Goal: Task Accomplishment & Management: Complete application form

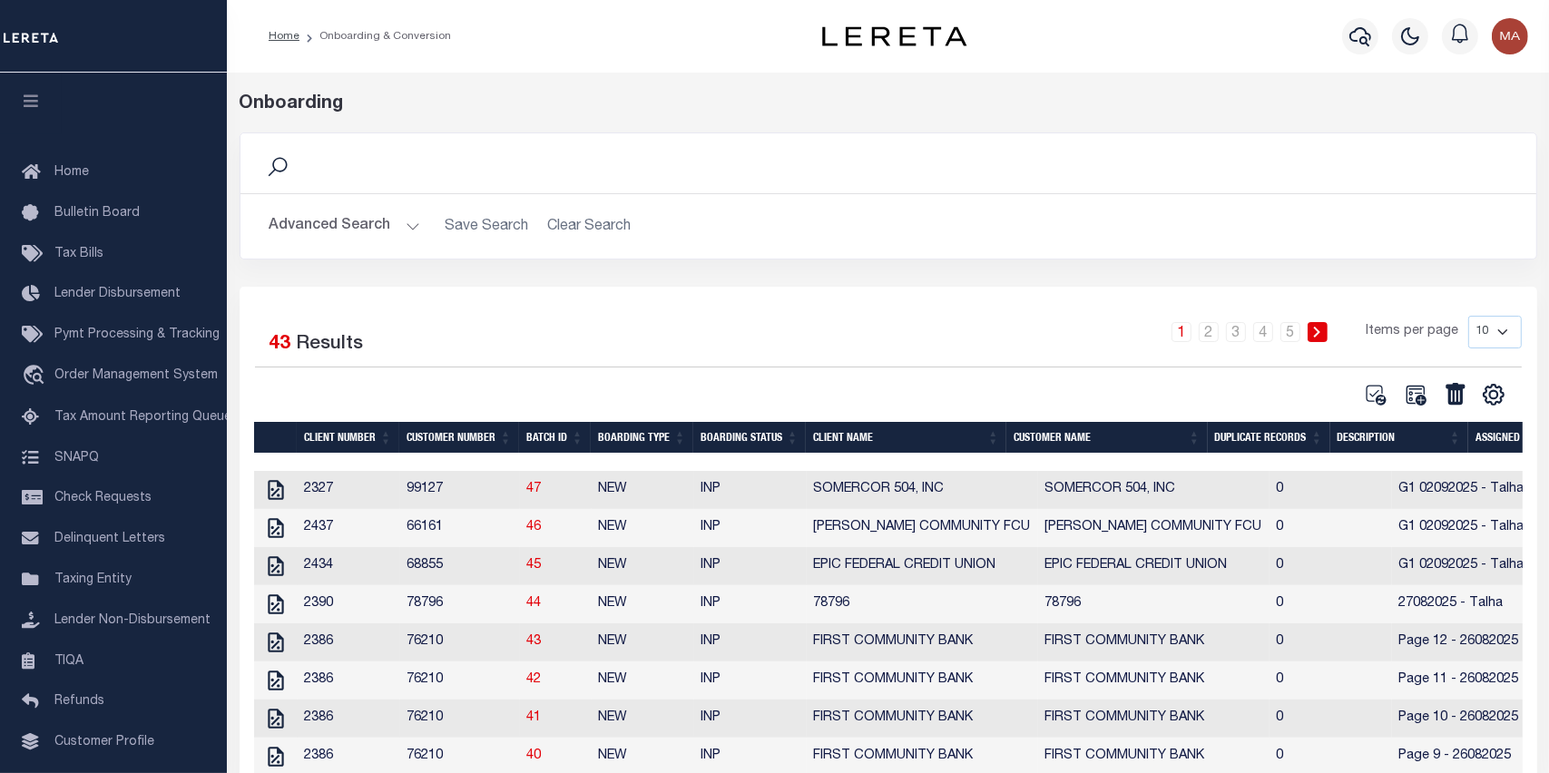
scroll to position [101, 0]
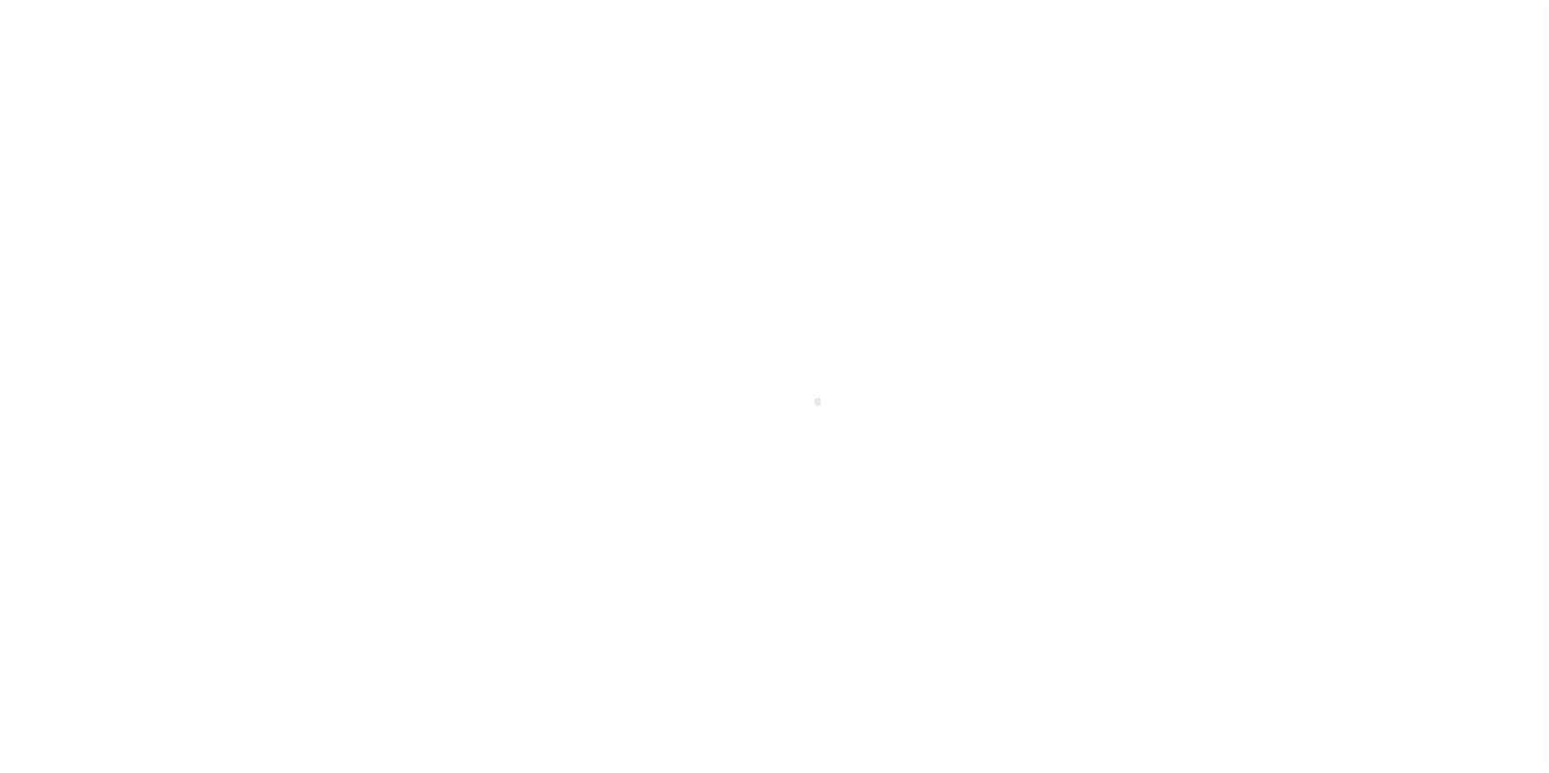
scroll to position [115, 0]
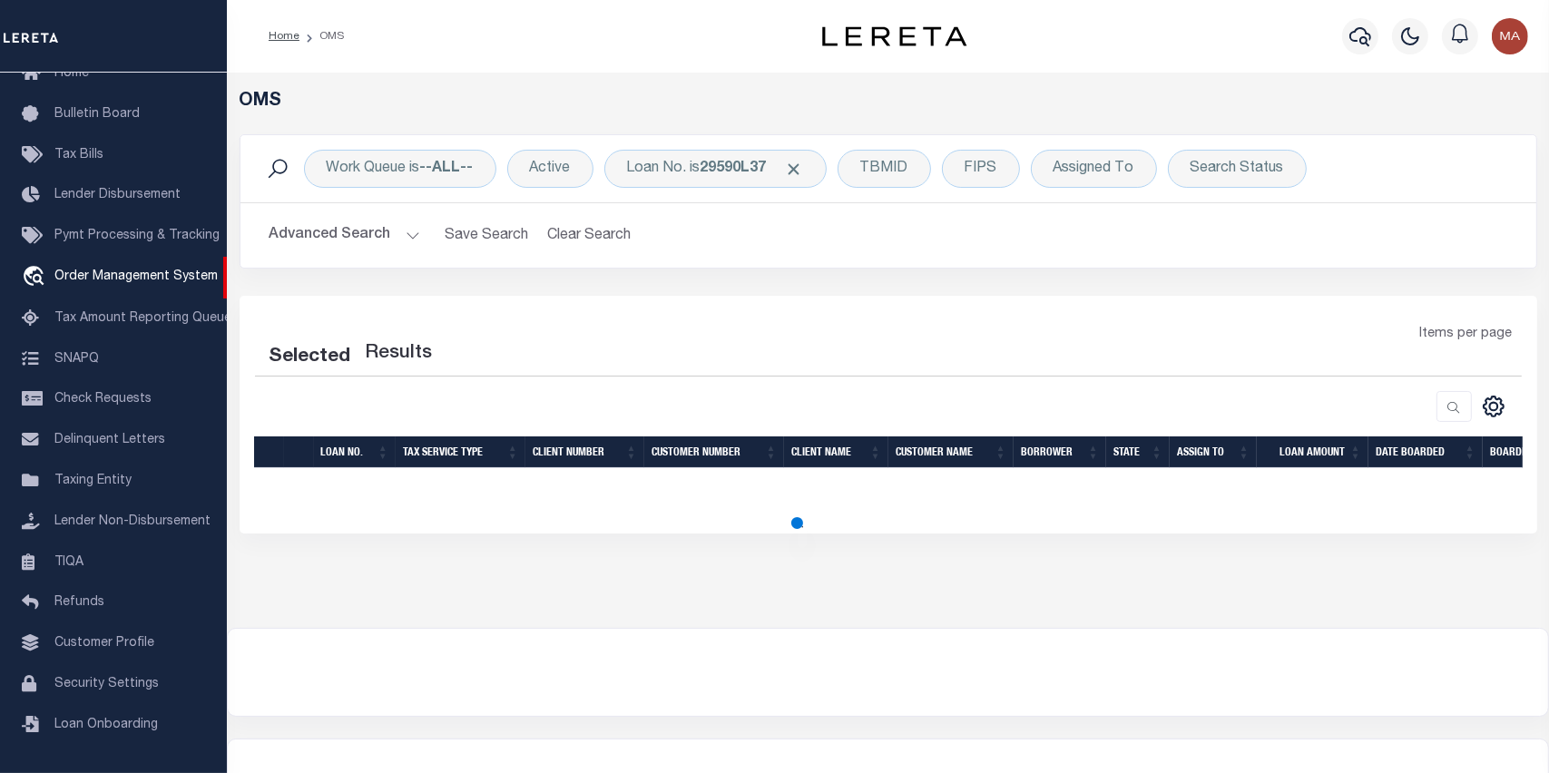
select select "200"
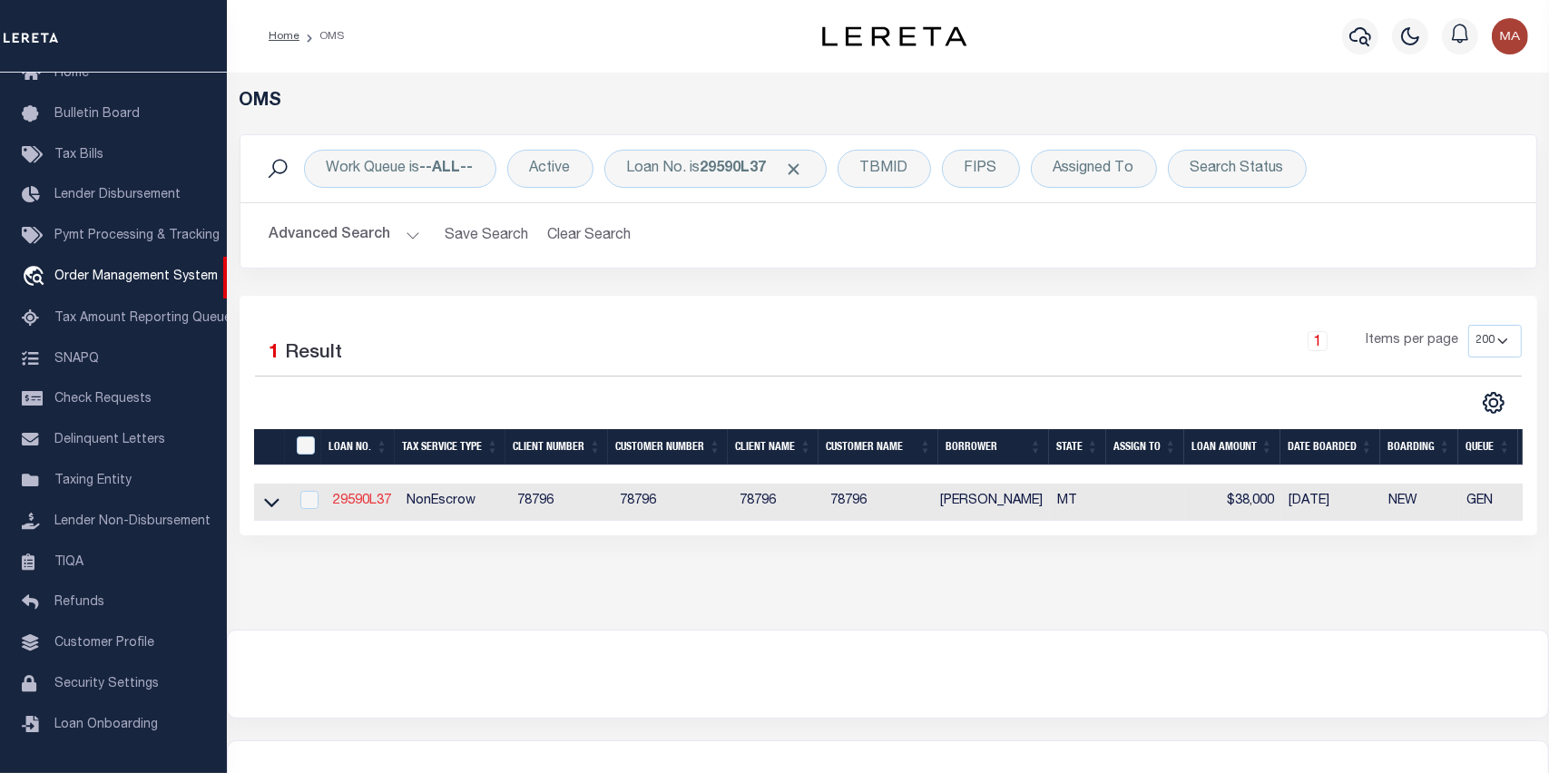
click at [356, 502] on link "29590L37" at bounding box center [362, 501] width 58 height 13
type input "29590L37"
type input "NEIL HAMILTON"
select select
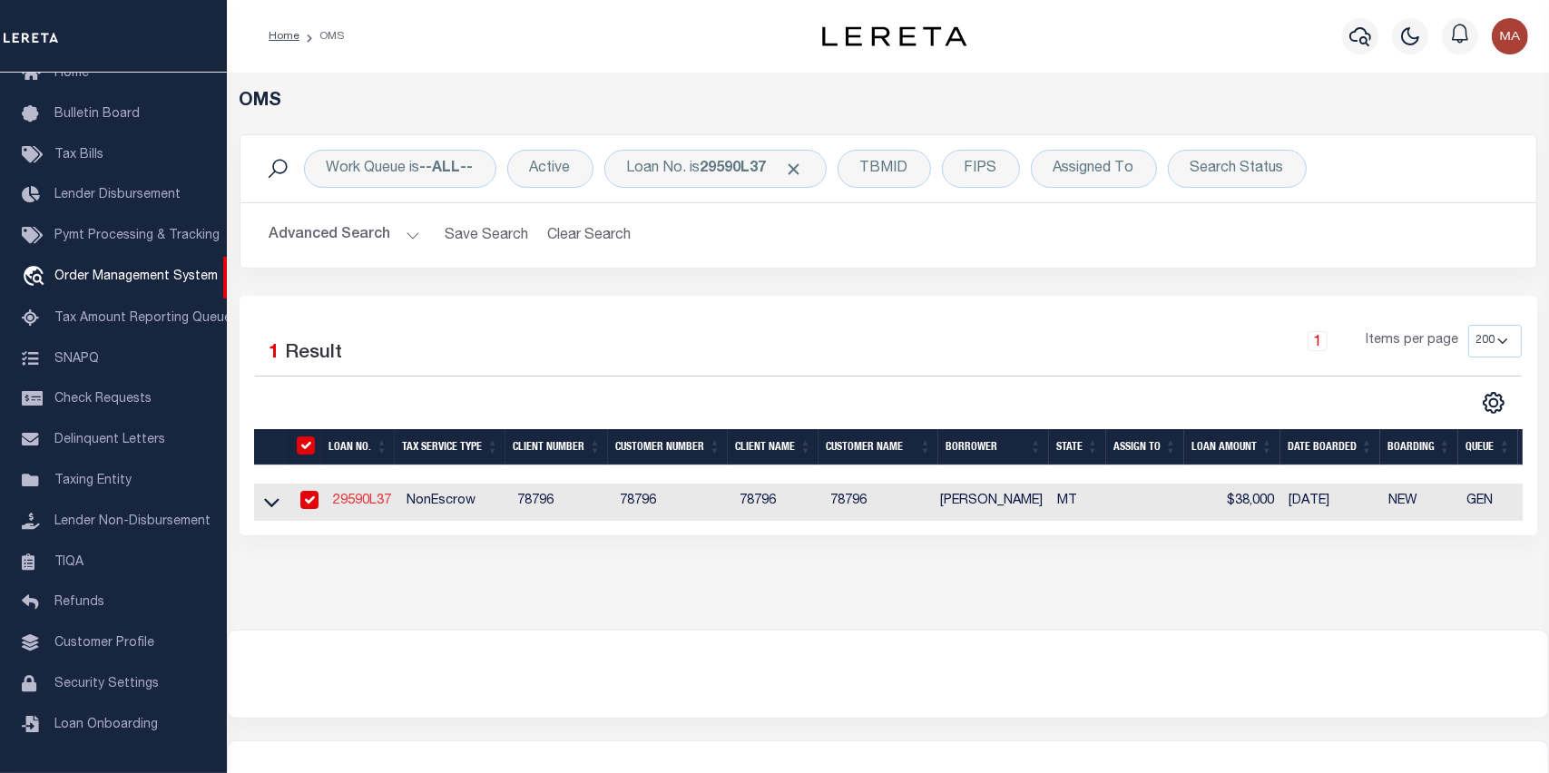
select select
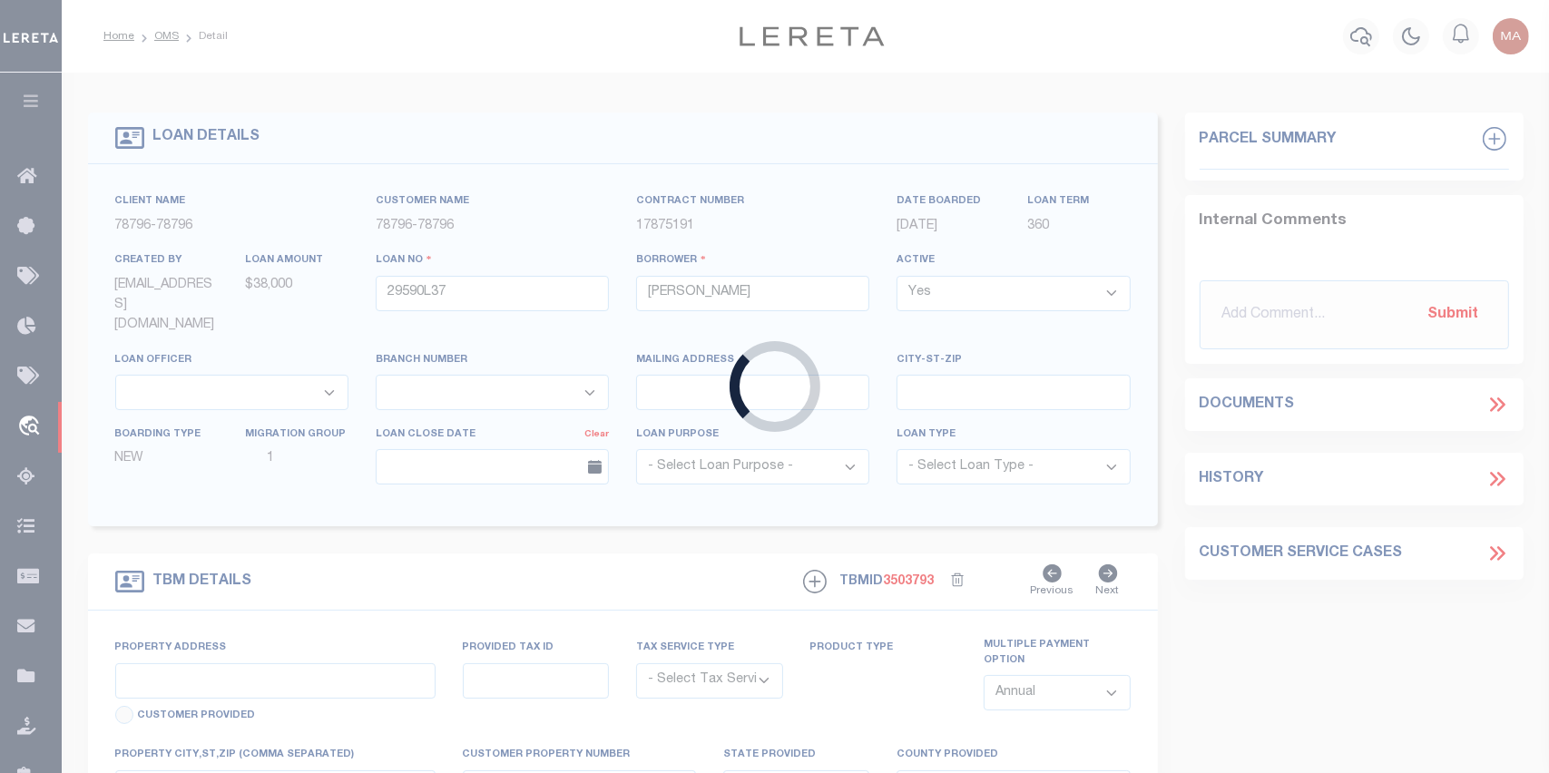
type input "1223 W. BROADWAY"
radio input "true"
select select "NonEscrow"
select select
type input "LEWISTOWN MT 59457"
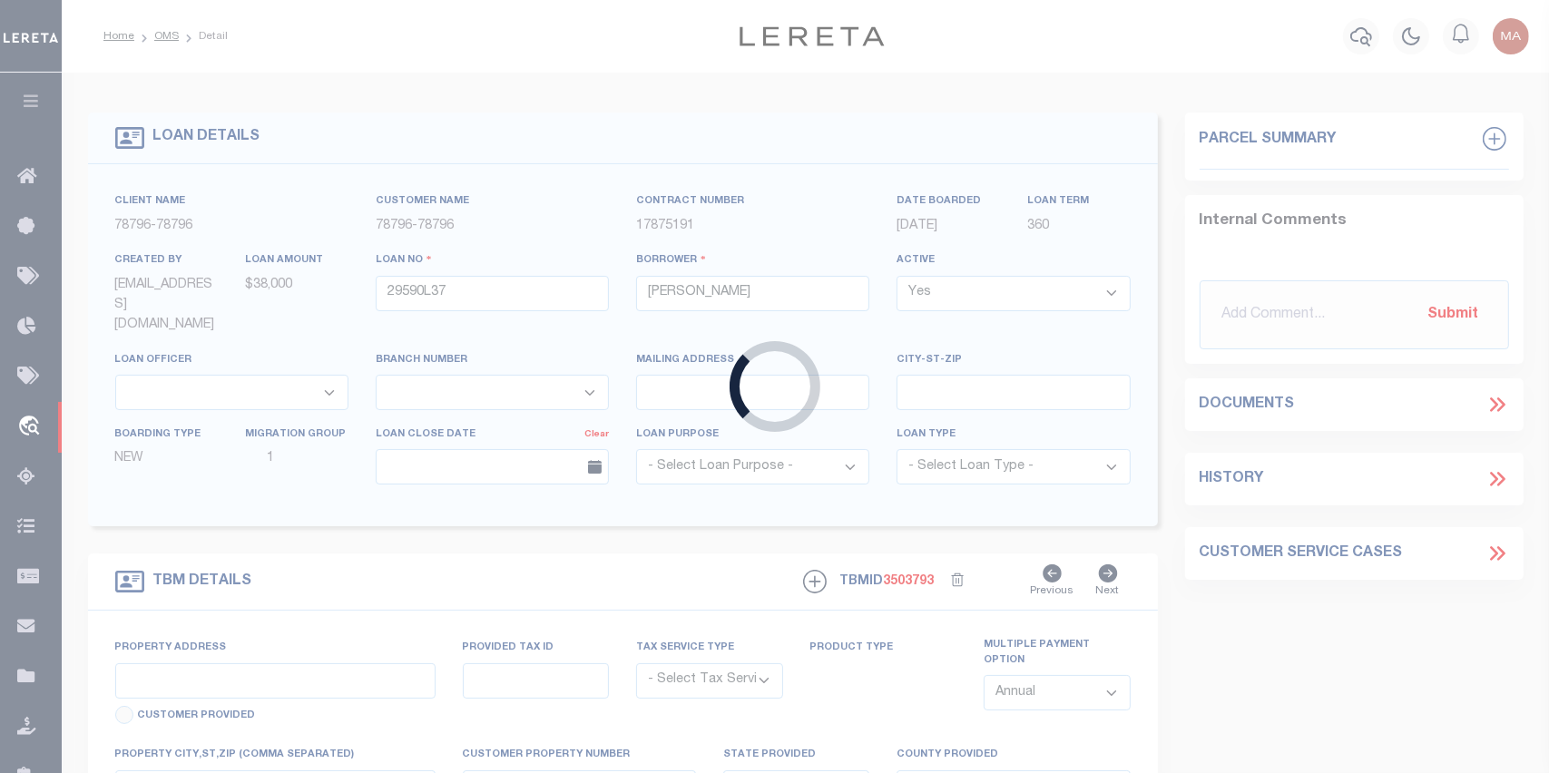
type input "29590L37"
type input "MT"
